Goal: Information Seeking & Learning: Understand process/instructions

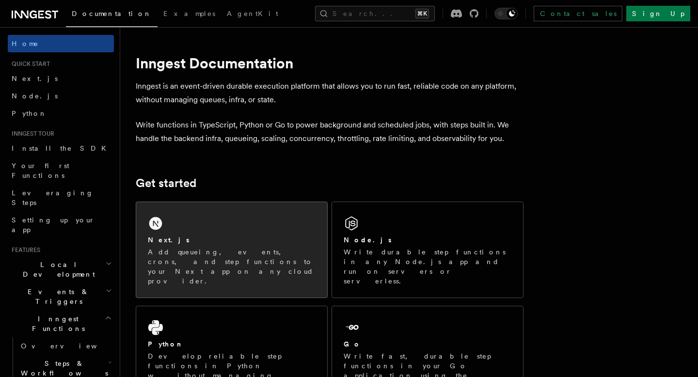
click at [235, 211] on div "Next.js Add queueing, events, crons, and step functions to your Next app on any…" at bounding box center [231, 249] width 191 height 95
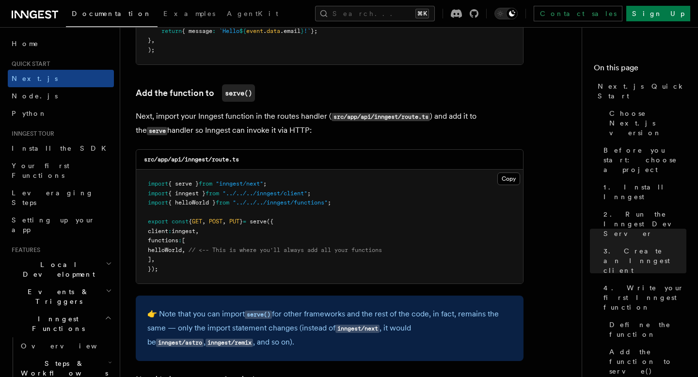
scroll to position [1873, 0]
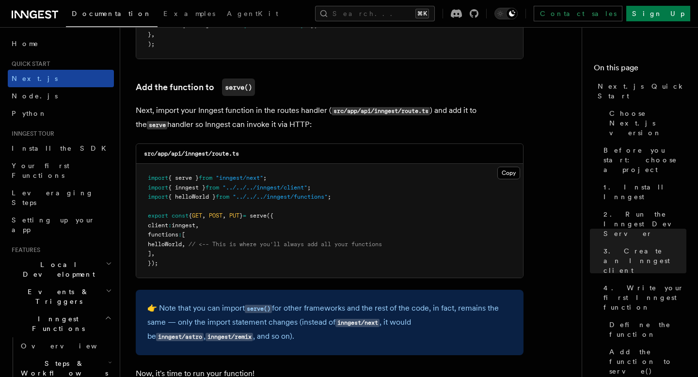
click at [74, 86] on link "Next.js" at bounding box center [61, 78] width 106 height 17
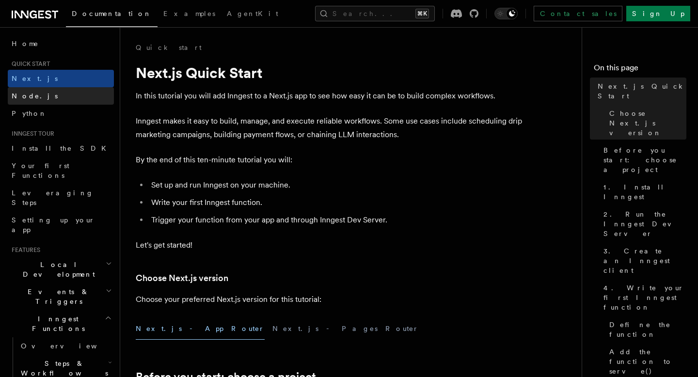
click at [72, 93] on link "Node.js" at bounding box center [61, 95] width 106 height 17
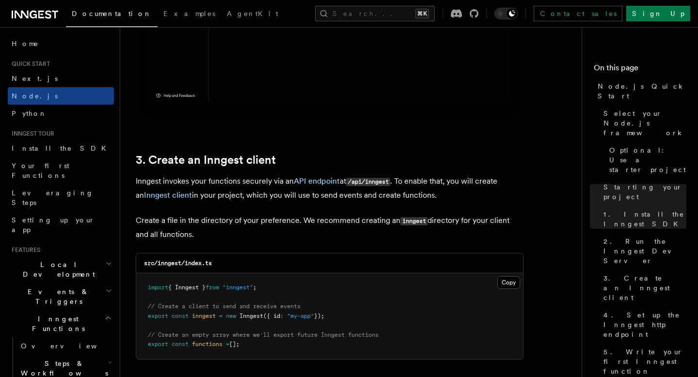
scroll to position [1273, 0]
